Goal: Communication & Community: Answer question/provide support

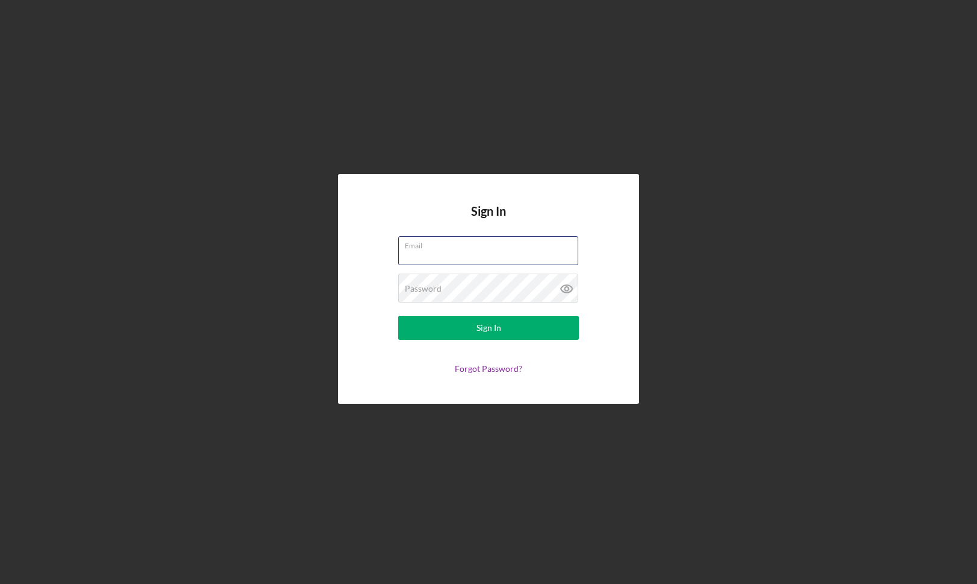
type input "[EMAIL_ADDRESS][DOMAIN_NAME]"
click at [488, 327] on button "Sign In" at bounding box center [488, 328] width 181 height 24
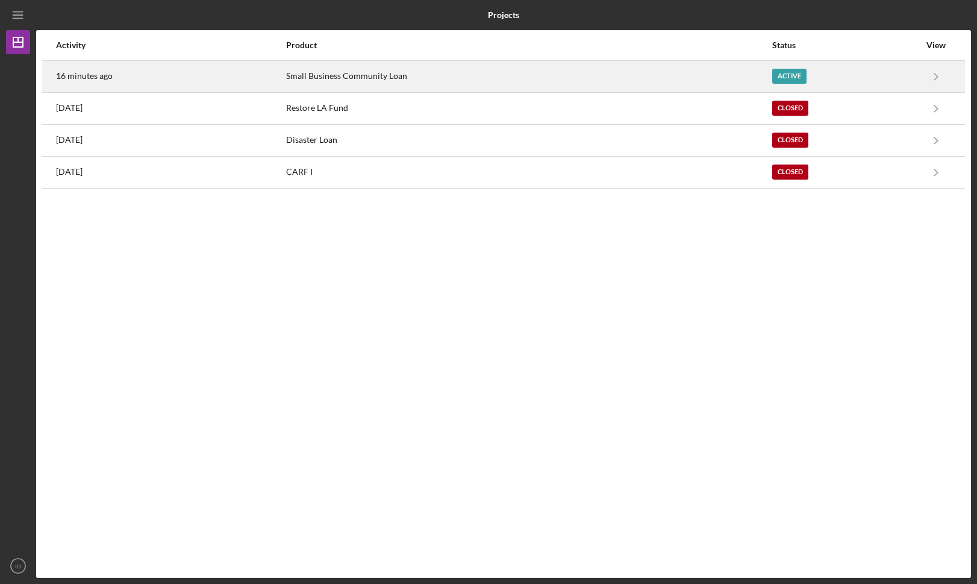
click at [502, 78] on div "Small Business Community Loan" at bounding box center [528, 76] width 485 height 30
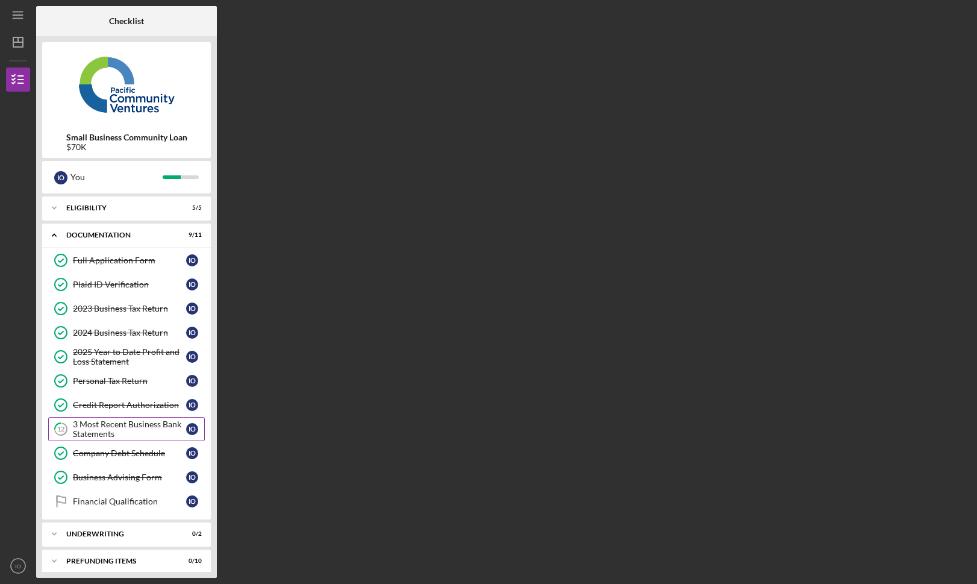
click at [123, 435] on div "3 Most Recent Business Bank Statements" at bounding box center [129, 428] width 113 height 19
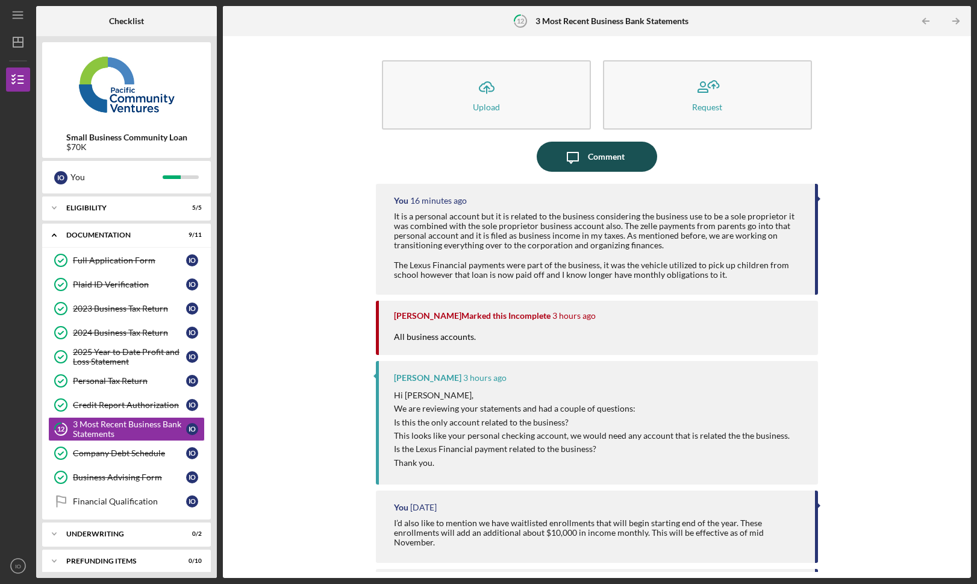
click at [615, 155] on div "Comment" at bounding box center [606, 157] width 37 height 30
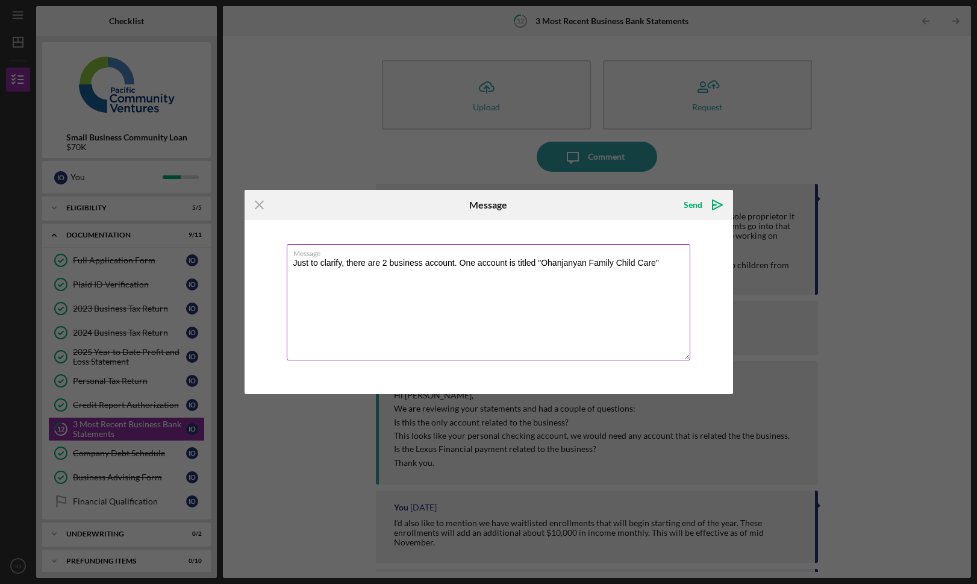
click at [676, 266] on textarea "Just to clarify, there are 2 business account. One account is titled "Ohanjanya…" at bounding box center [488, 302] width 403 height 116
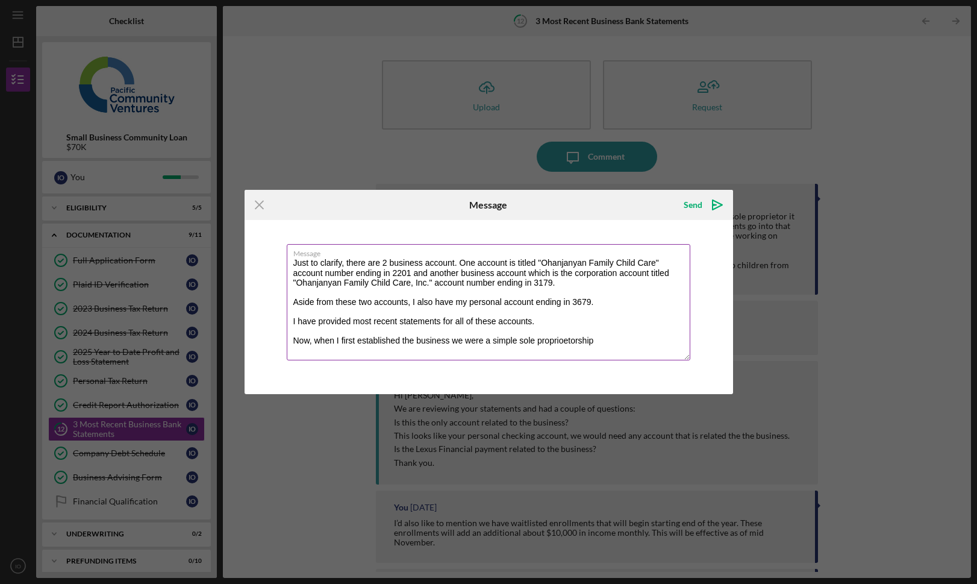
click at [565, 343] on textarea "Just to clarify, there are 2 business account. One account is titled "Ohanjanya…" at bounding box center [488, 302] width 403 height 116
click at [608, 339] on textarea "Just to clarify, there are 2 business account. One account is titled "Ohanjanya…" at bounding box center [488, 302] width 403 height 116
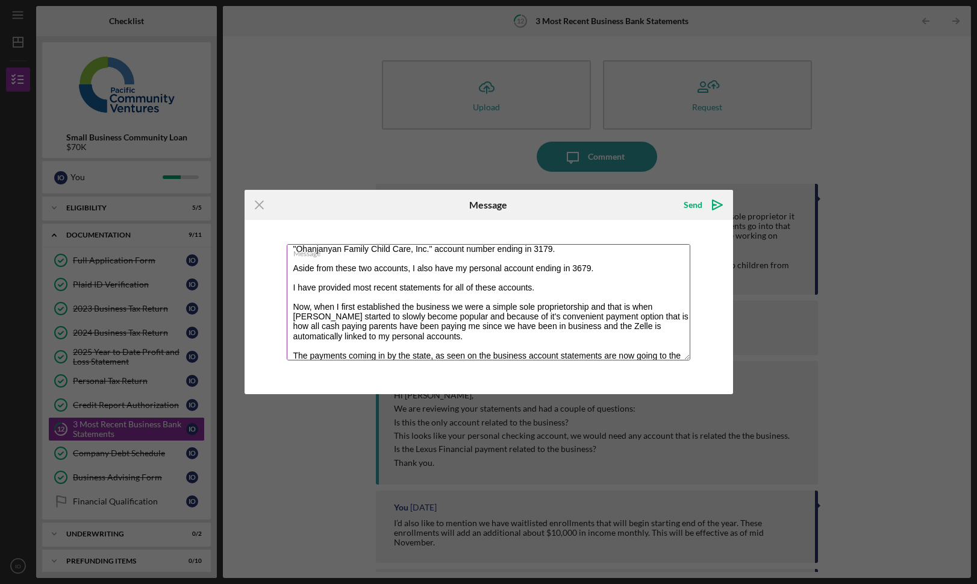
scroll to position [48, 0]
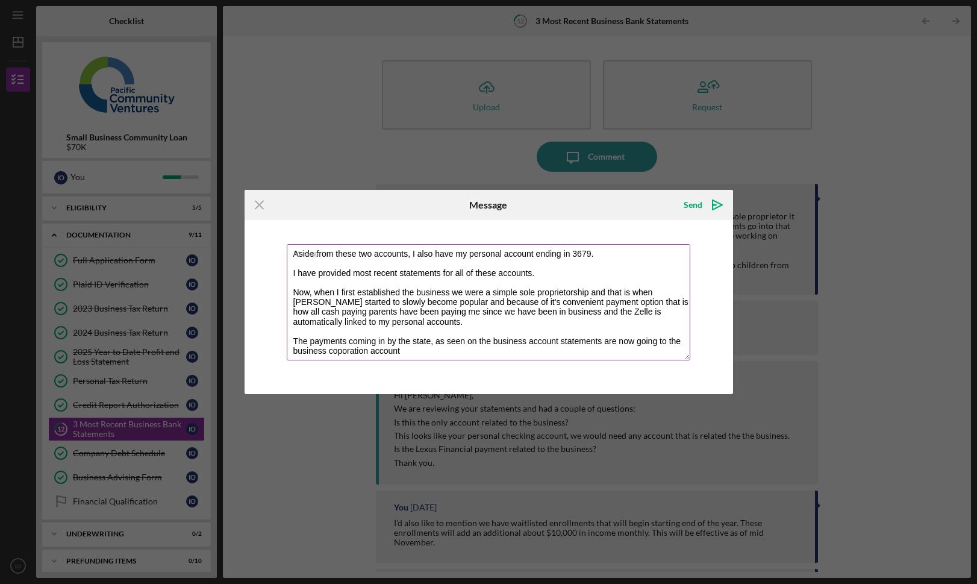
click at [337, 352] on textarea "Just to clarify, there are 2 business account. One account is titled "Ohanjanya…" at bounding box center [488, 302] width 403 height 116
click at [414, 347] on textarea "Just to clarify, there are 2 business account. One account is titled "Ohanjanya…" at bounding box center [488, 302] width 403 height 116
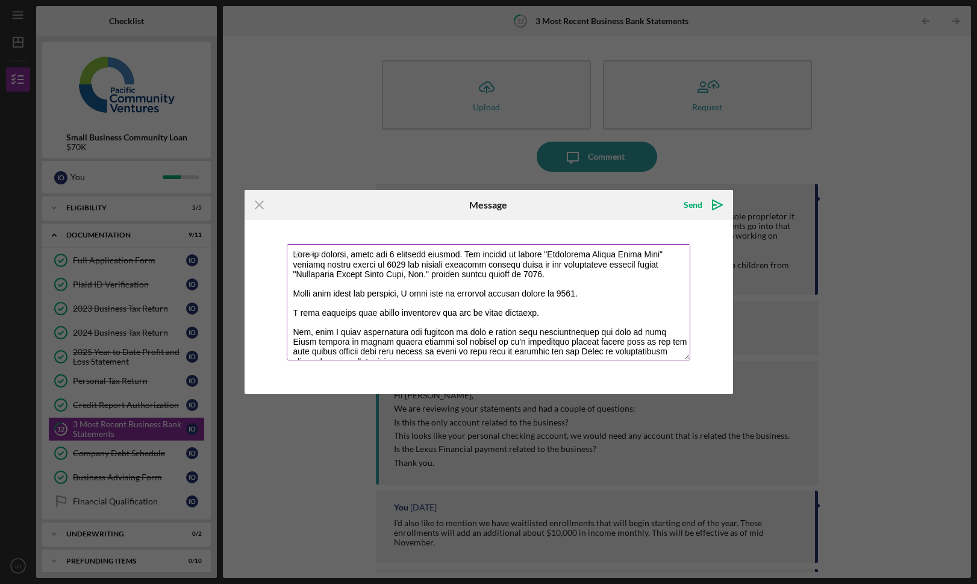
scroll to position [7, 0]
type textarea "Just to clarify, there are 2 business account. One account is titled "Ohanjanya…"
click at [694, 210] on div "Send" at bounding box center [692, 205] width 19 height 24
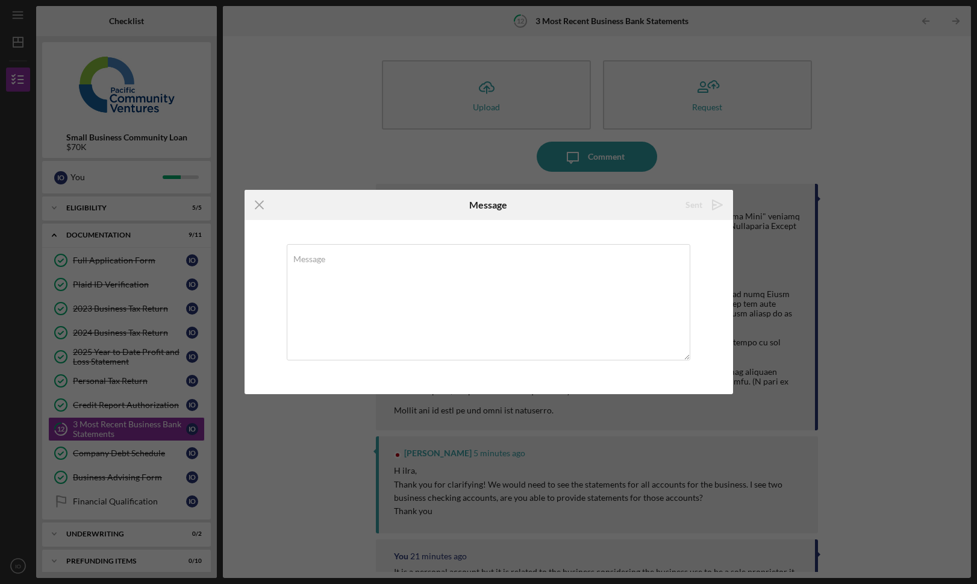
scroll to position [0, 0]
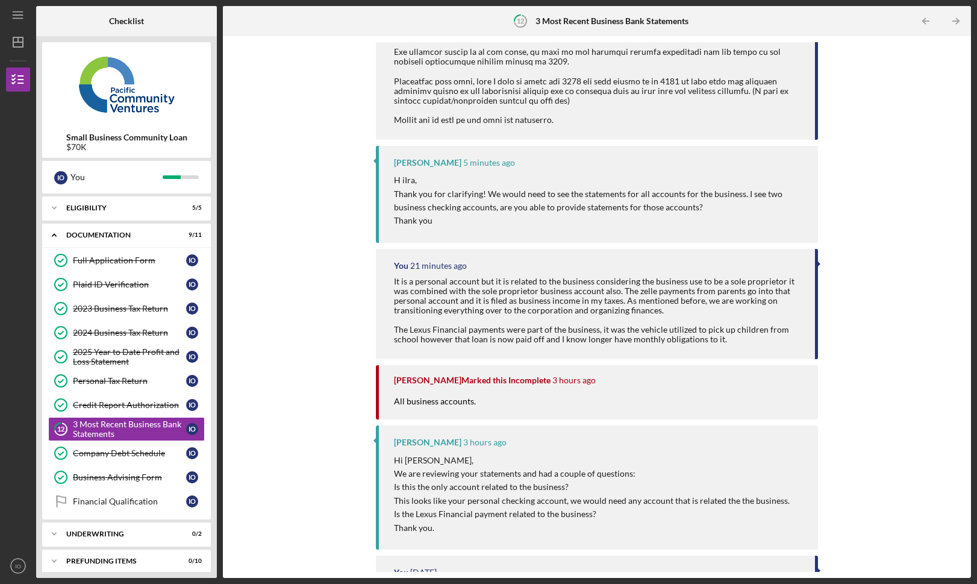
scroll to position [375, 0]
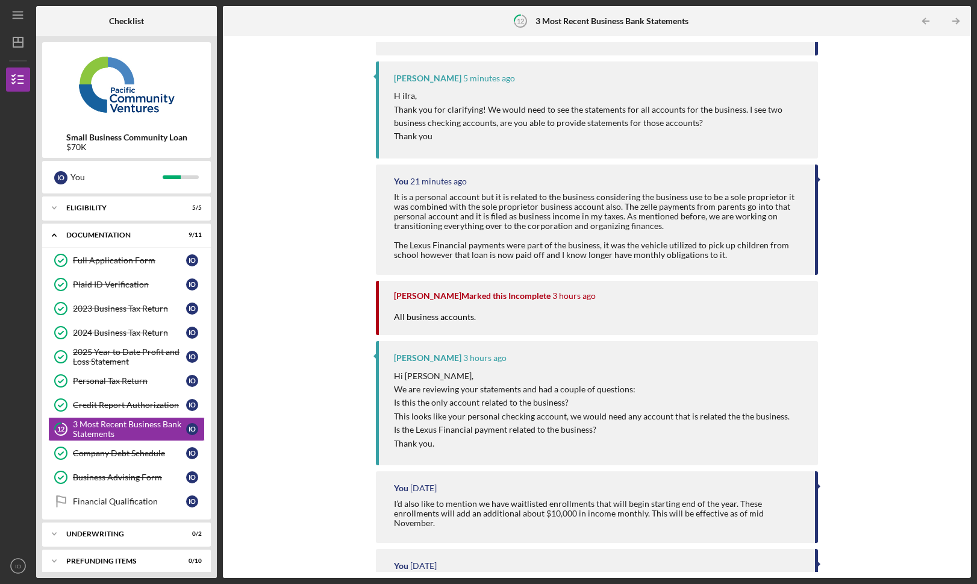
click at [541, 291] on div "[PERSON_NAME] Marked this Incomplete" at bounding box center [472, 296] width 157 height 10
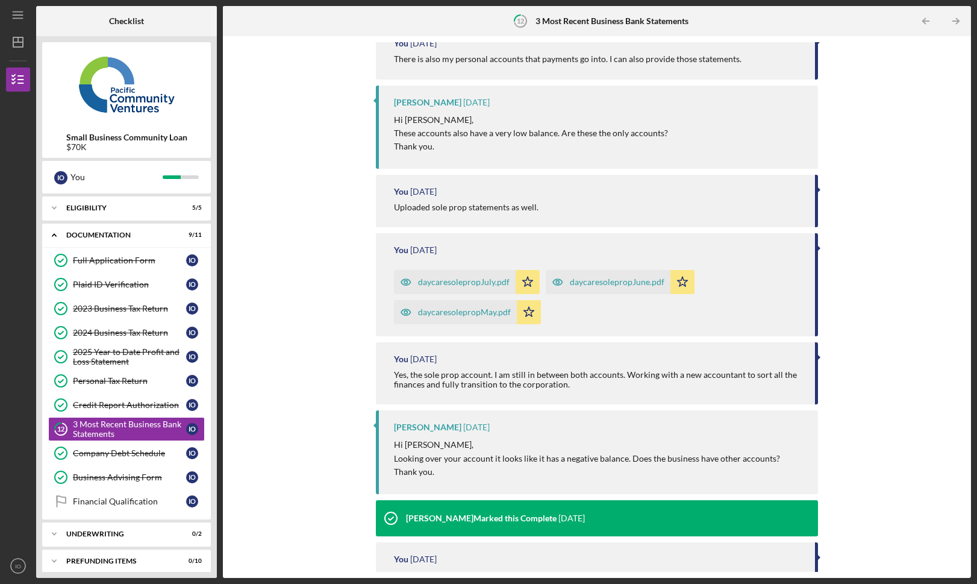
scroll to position [988, 0]
